Goal: Transaction & Acquisition: Purchase product/service

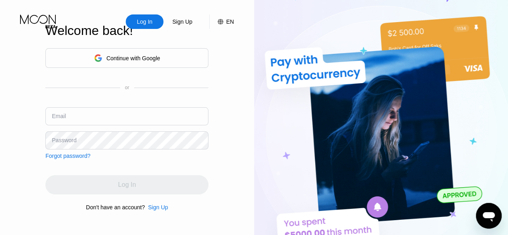
click at [155, 210] on div "Sign Up" at bounding box center [158, 207] width 20 height 6
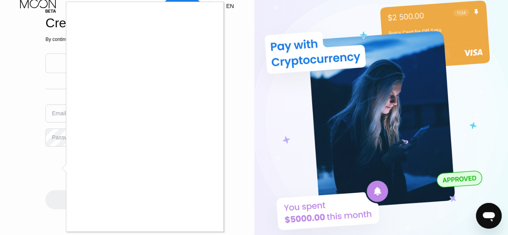
scroll to position [16, 0]
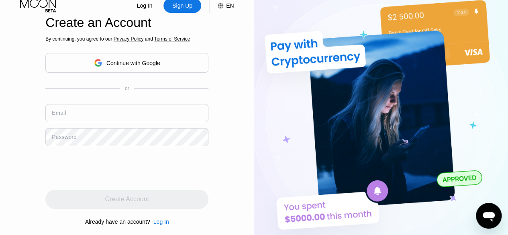
click at [121, 121] on input "text" at bounding box center [126, 113] width 163 height 18
type input "[EMAIL_ADDRESS][DOMAIN_NAME]"
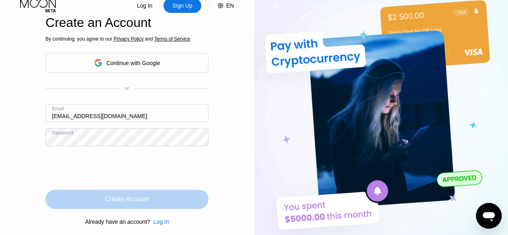
click at [128, 201] on div "Create Account" at bounding box center [127, 199] width 44 height 8
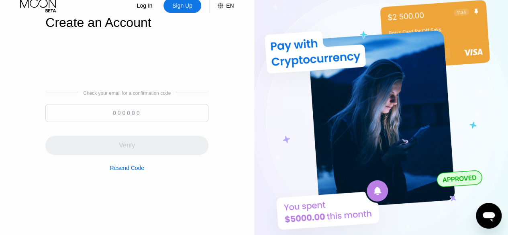
click at [128, 201] on div "Check your email for a confirmation code Verify Resend Code" at bounding box center [126, 130] width 163 height 193
drag, startPoint x: 145, startPoint y: 108, endPoint x: 157, endPoint y: 108, distance: 12.1
click at [145, 108] on input at bounding box center [126, 113] width 163 height 18
click at [166, 111] on input at bounding box center [126, 113] width 163 height 18
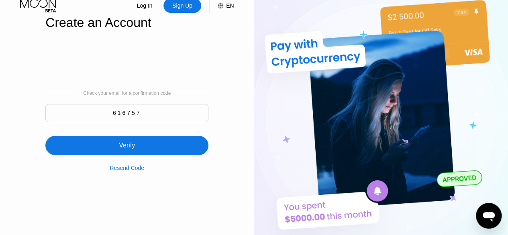
type input "616757"
click at [143, 148] on div "Verify" at bounding box center [126, 145] width 163 height 19
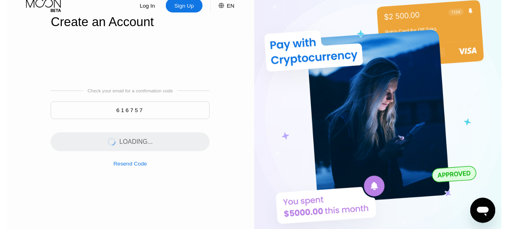
scroll to position [0, 0]
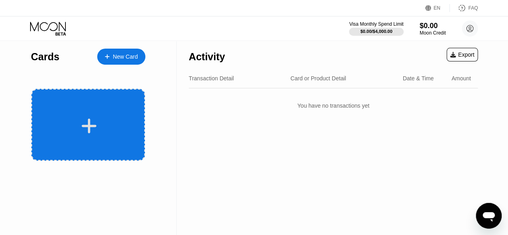
click at [88, 160] on div at bounding box center [88, 125] width 114 height 72
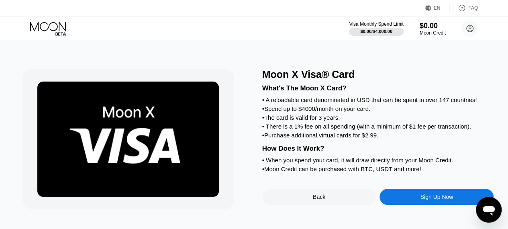
click at [420, 200] on div "Sign Up Now" at bounding box center [436, 197] width 33 height 6
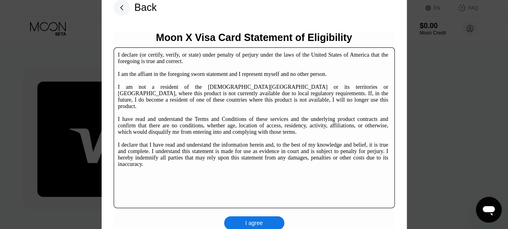
click at [264, 222] on div "I agree" at bounding box center [254, 223] width 60 height 14
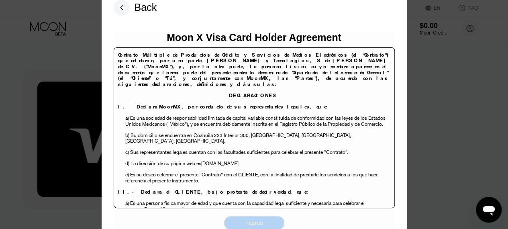
click at [264, 222] on div "I agree" at bounding box center [254, 223] width 60 height 14
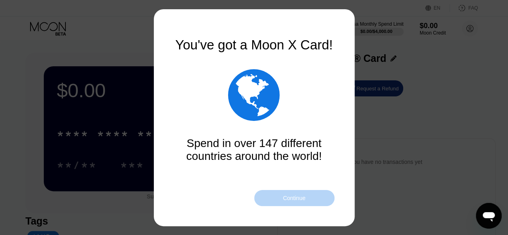
click at [281, 197] on div "Continue" at bounding box center [294, 198] width 80 height 16
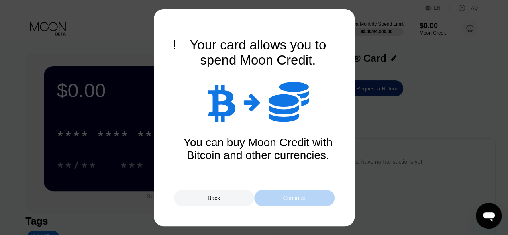
click at [281, 197] on div "Continue" at bounding box center [294, 198] width 80 height 16
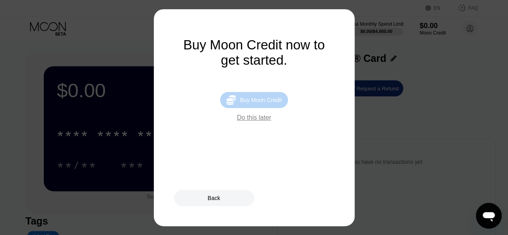
click at [265, 108] on div " Buy Moon Credit" at bounding box center [253, 100] width 67 height 16
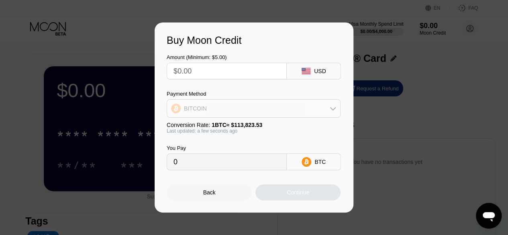
click at [265, 110] on div "BITCOIN" at bounding box center [253, 108] width 173 height 16
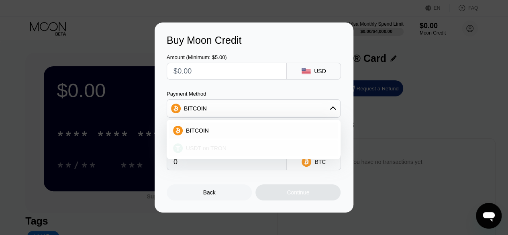
click at [239, 148] on div "USDT on TRON" at bounding box center [258, 148] width 151 height 6
type input "0.00"
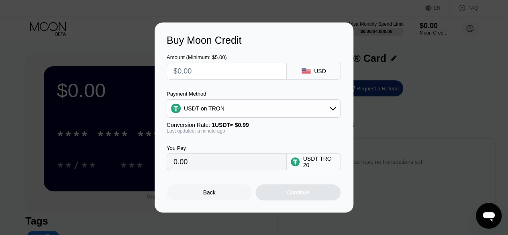
click at [219, 72] on input "text" at bounding box center [227, 71] width 106 height 16
type input "$1"
type input "1.01"
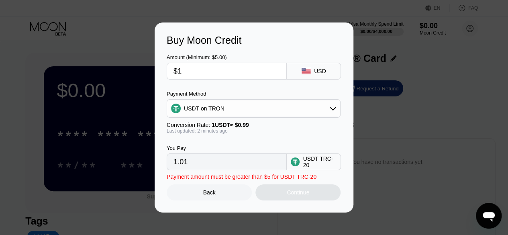
type input "$10"
type input "10.10"
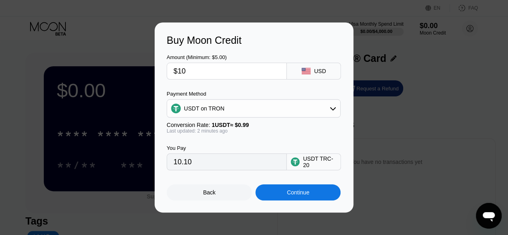
type input "$106"
type input "107.07"
type input "$106"
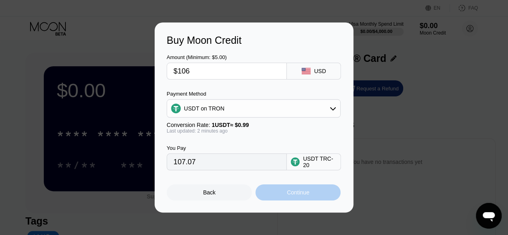
click at [301, 195] on div "Continue" at bounding box center [298, 192] width 22 height 6
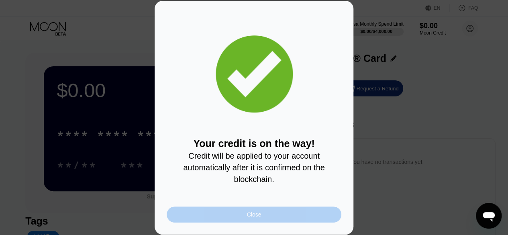
click at [296, 217] on div "Close" at bounding box center [254, 214] width 175 height 16
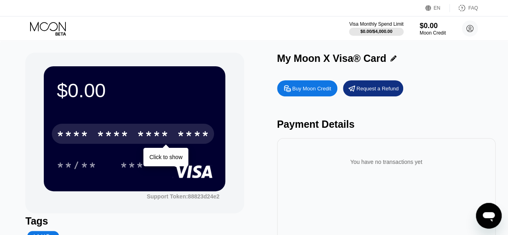
click at [201, 131] on div "****" at bounding box center [193, 135] width 32 height 13
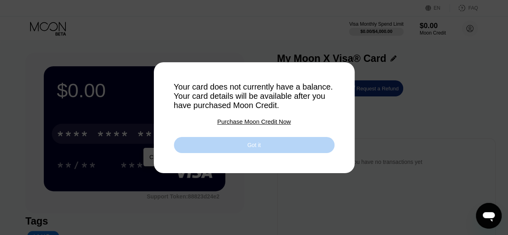
click at [206, 146] on div "Got it" at bounding box center [254, 145] width 161 height 16
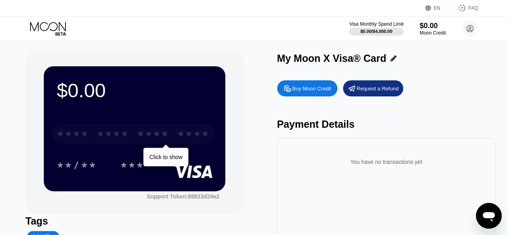
click at [190, 136] on div "****" at bounding box center [193, 135] width 32 height 13
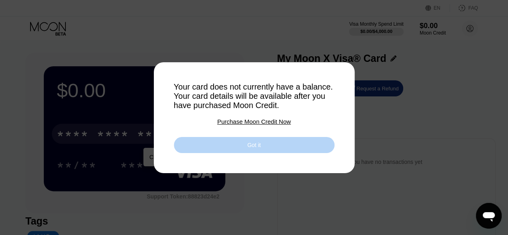
click at [208, 148] on div "Got it" at bounding box center [254, 145] width 161 height 16
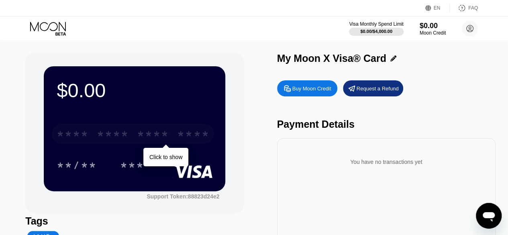
click at [183, 140] on div "****" at bounding box center [193, 135] width 32 height 13
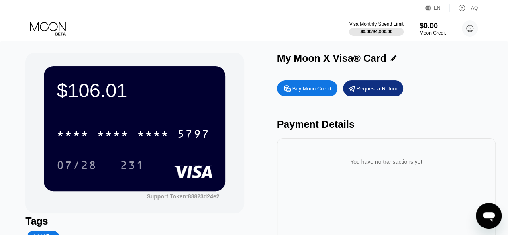
drag, startPoint x: 0, startPoint y: 0, endPoint x: 171, endPoint y: 14, distance: 171.7
click at [171, 14] on div "EN Language English Save FAQ" at bounding box center [254, 8] width 508 height 16
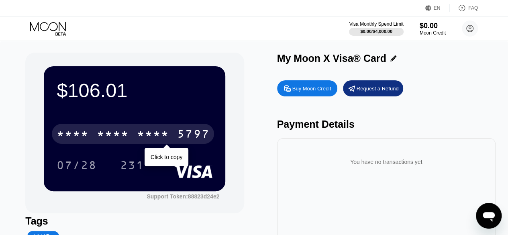
click at [190, 133] on div "5797" at bounding box center [193, 135] width 32 height 13
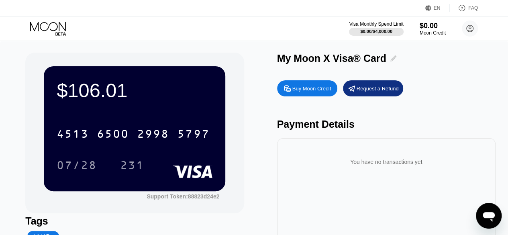
click at [388, 56] on div at bounding box center [391, 58] width 10 height 6
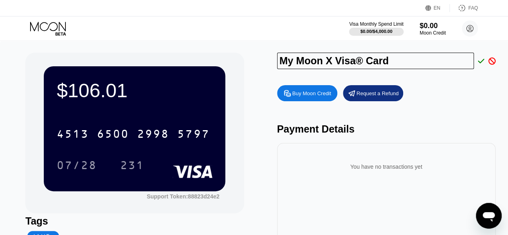
click at [393, 56] on input "My Moon X Visa® Card" at bounding box center [375, 61] width 197 height 16
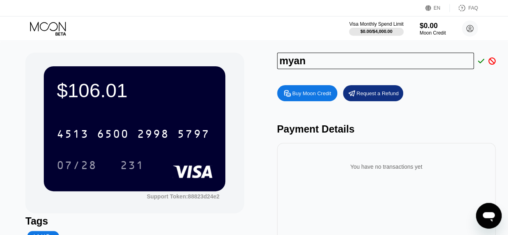
type input "myan"
click at [476, 62] on div at bounding box center [479, 60] width 10 height 7
